Goal: Find specific page/section: Find specific page/section

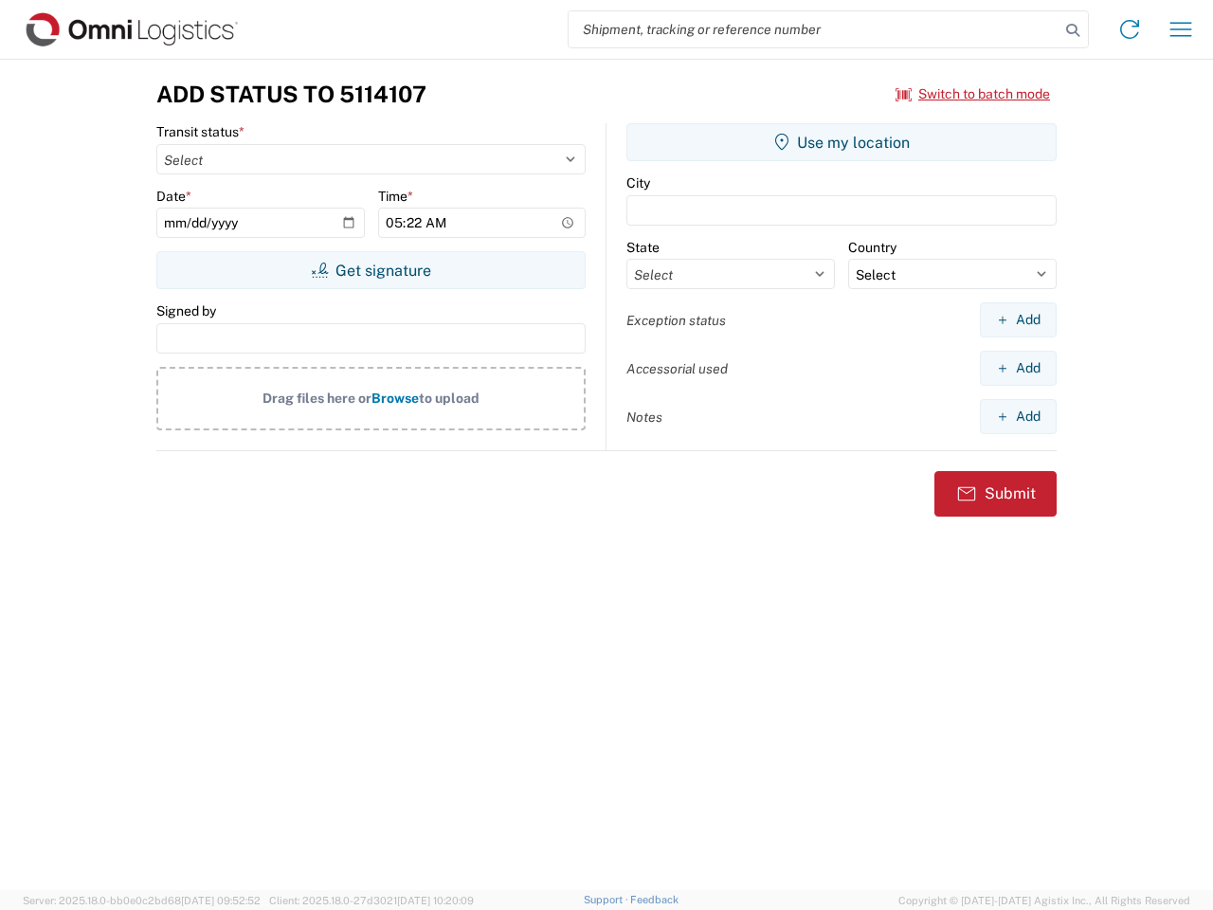
click at [814, 29] on input "search" at bounding box center [813, 29] width 491 height 36
click at [1073, 30] on icon at bounding box center [1072, 30] width 27 height 27
click at [1129, 29] on icon at bounding box center [1129, 29] width 30 height 30
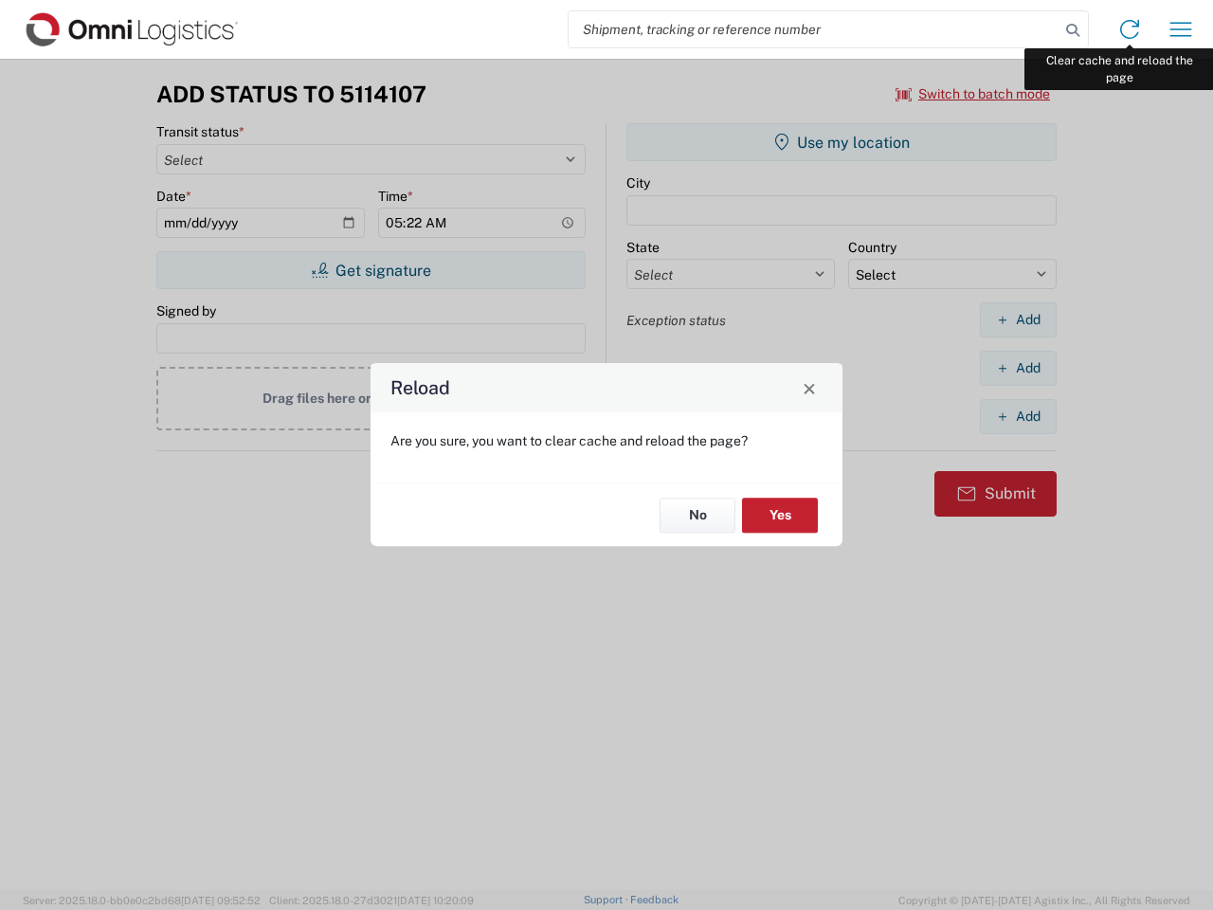
click at [1181, 29] on div "Reload Are you sure, you want to clear cache and reload the page? No Yes" at bounding box center [606, 455] width 1213 height 910
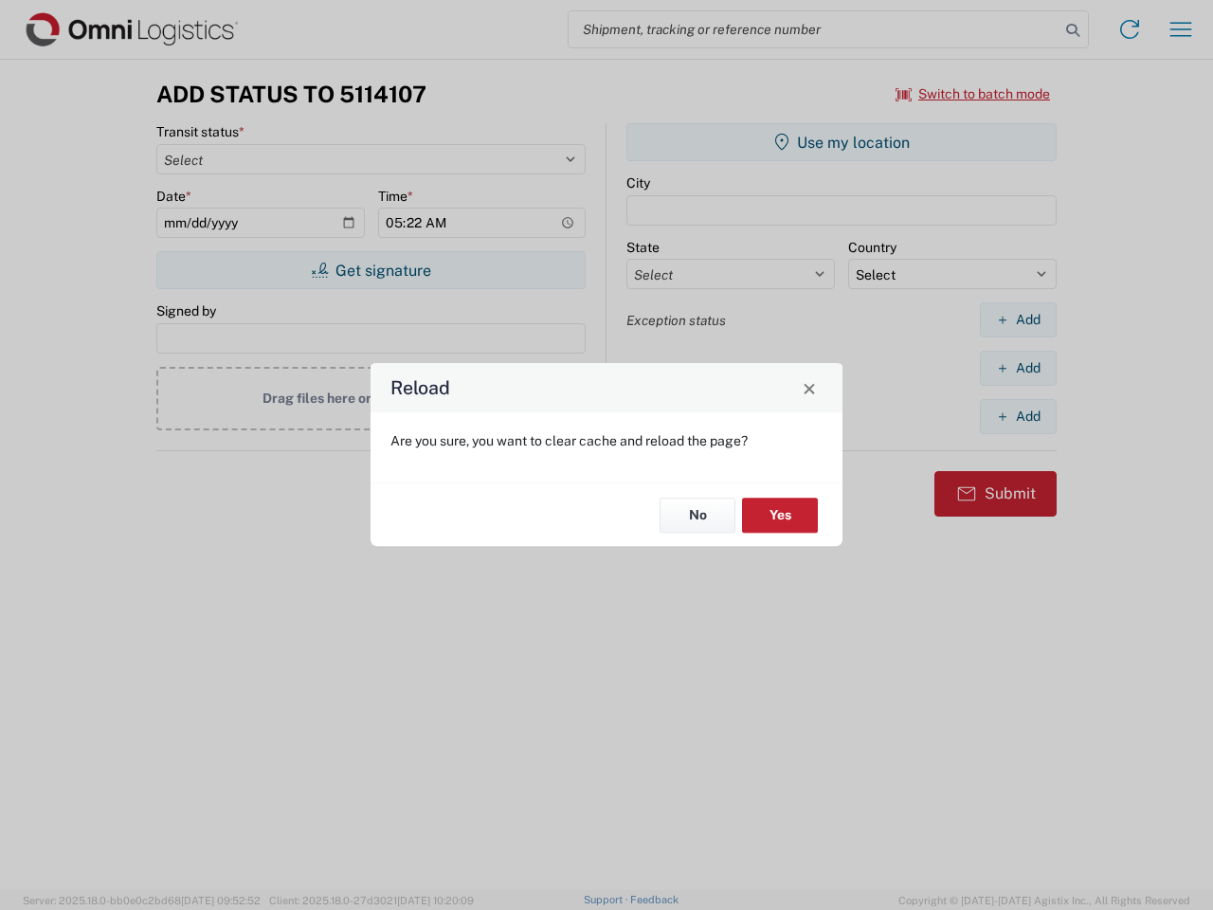
click at [973, 94] on div "Reload Are you sure, you want to clear cache and reload the page? No Yes" at bounding box center [606, 455] width 1213 height 910
click at [370, 270] on div "Reload Are you sure, you want to clear cache and reload the page? No Yes" at bounding box center [606, 455] width 1213 height 910
click at [841, 142] on div "Reload Are you sure, you want to clear cache and reload the page? No Yes" at bounding box center [606, 455] width 1213 height 910
click at [1018, 319] on div "Reload Are you sure, you want to clear cache and reload the page? No Yes" at bounding box center [606, 455] width 1213 height 910
click at [1018, 368] on div "Reload Are you sure, you want to clear cache and reload the page? No Yes" at bounding box center [606, 455] width 1213 height 910
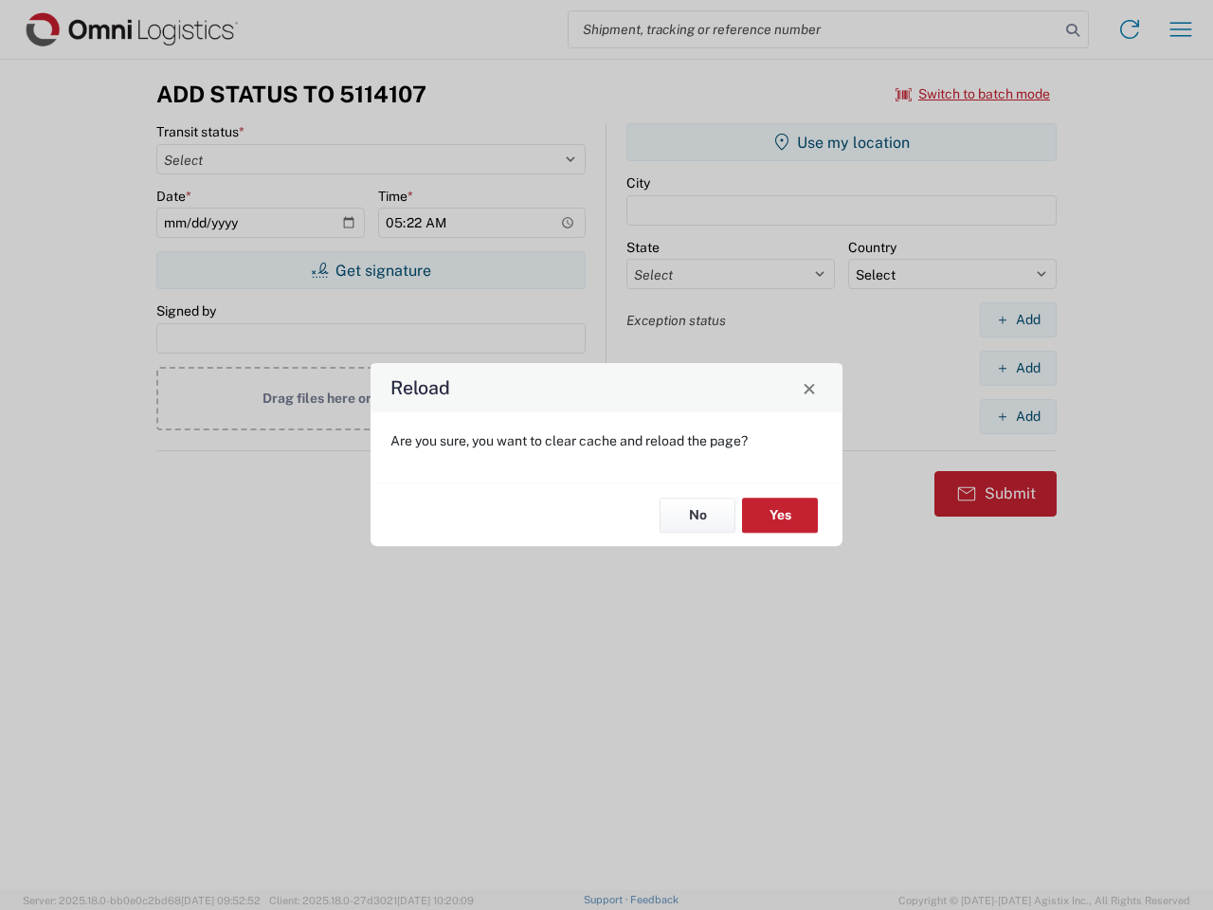
click at [1018, 416] on div "Reload Are you sure, you want to clear cache and reload the page? No Yes" at bounding box center [606, 455] width 1213 height 910
